Goal: Information Seeking & Learning: Find specific fact

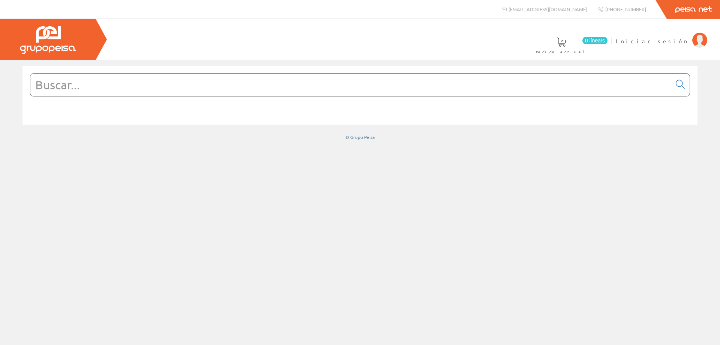
click at [306, 87] on input "text" at bounding box center [350, 84] width 641 height 22
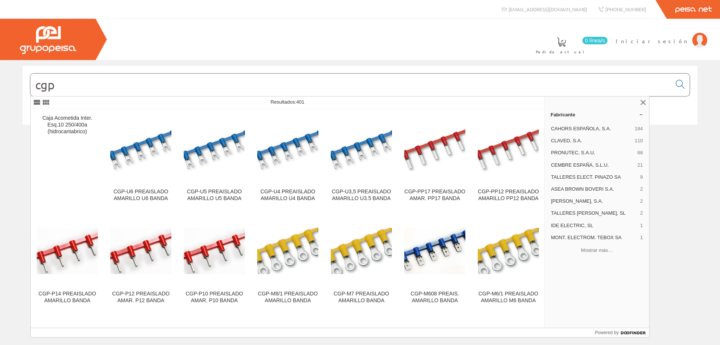
click at [106, 80] on input "cgp" at bounding box center [350, 84] width 641 height 22
type input "cgp 10"
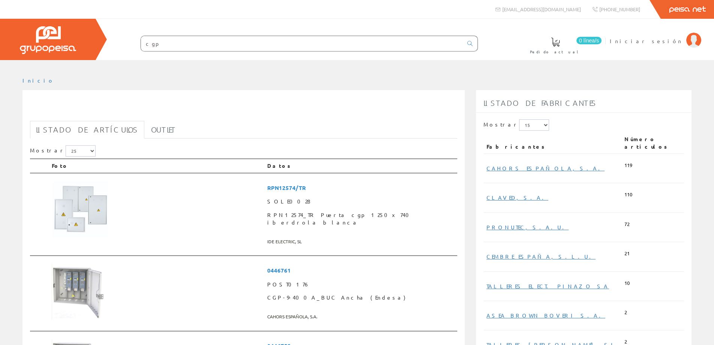
click at [171, 43] on input "cgp" at bounding box center [302, 43] width 322 height 15
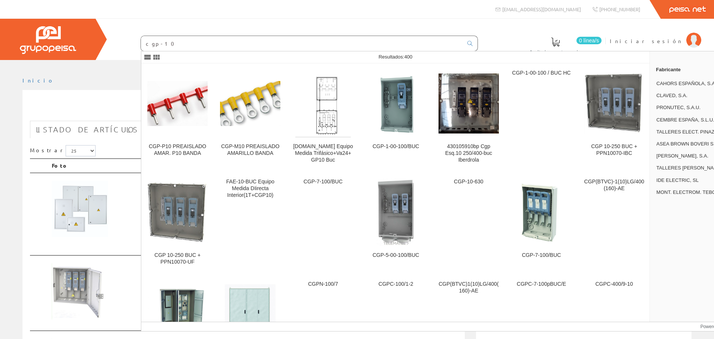
type input "cgp-10"
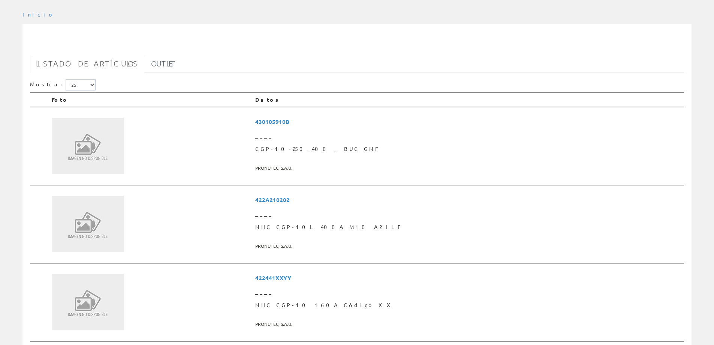
scroll to position [75, 0]
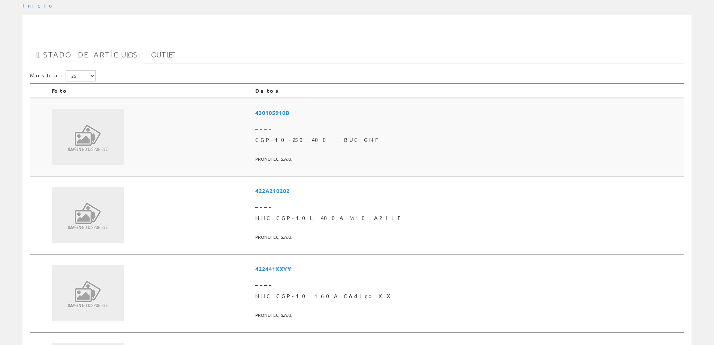
click at [87, 131] on img at bounding box center [88, 137] width 72 height 56
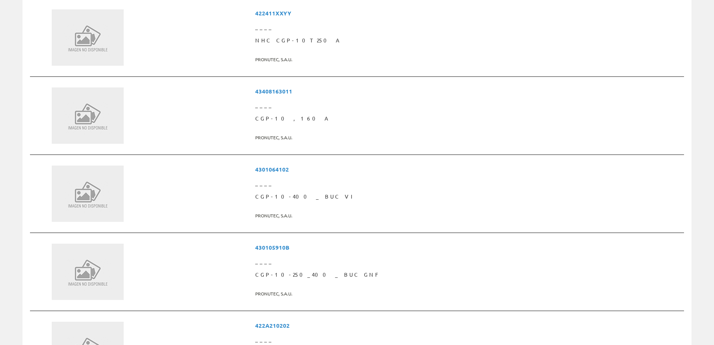
scroll to position [412, 0]
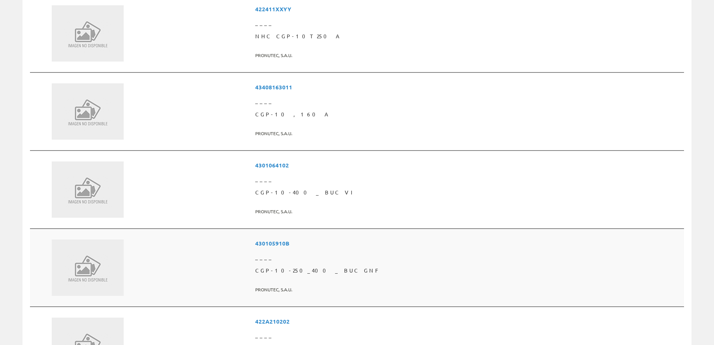
click at [355, 243] on span "430105910B" at bounding box center [468, 243] width 426 height 14
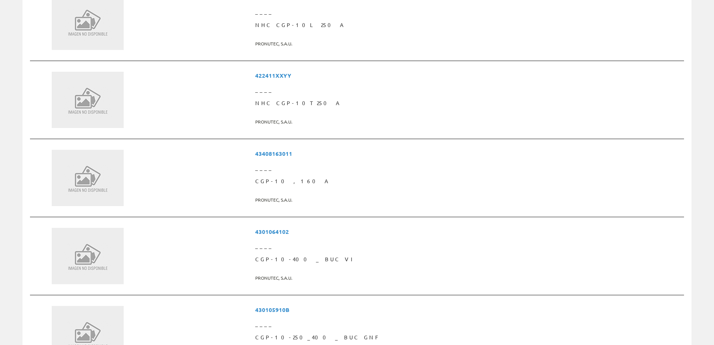
scroll to position [1125, 0]
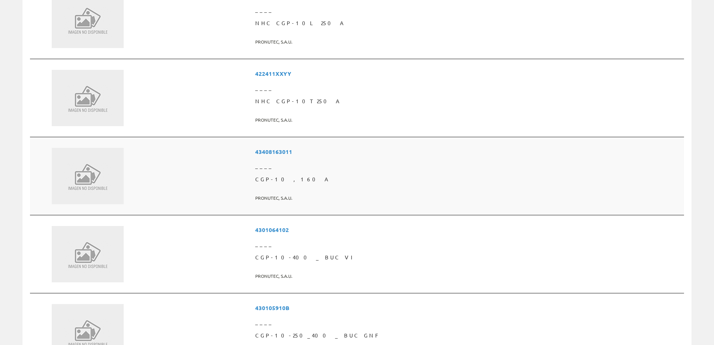
click at [357, 149] on span "43408163011" at bounding box center [468, 152] width 426 height 14
